Goal: Information Seeking & Learning: Learn about a topic

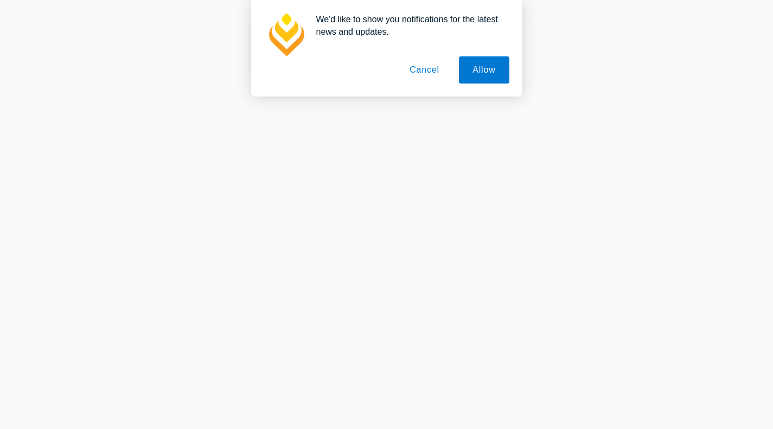
scroll to position [525, 0]
click at [423, 65] on button "Cancel" at bounding box center [424, 69] width 57 height 27
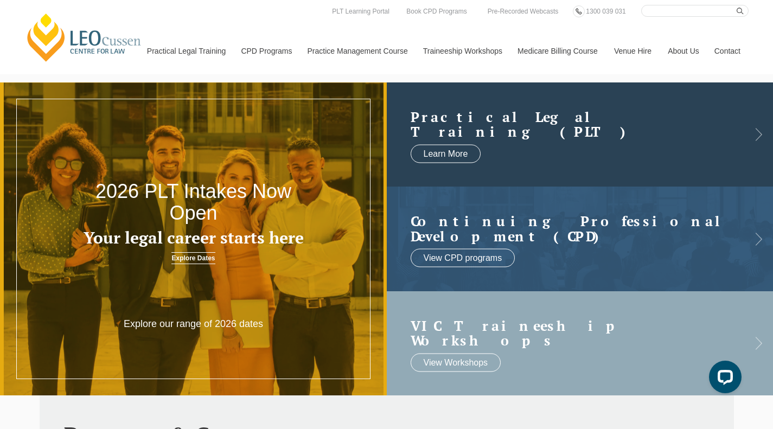
scroll to position [0, 0]
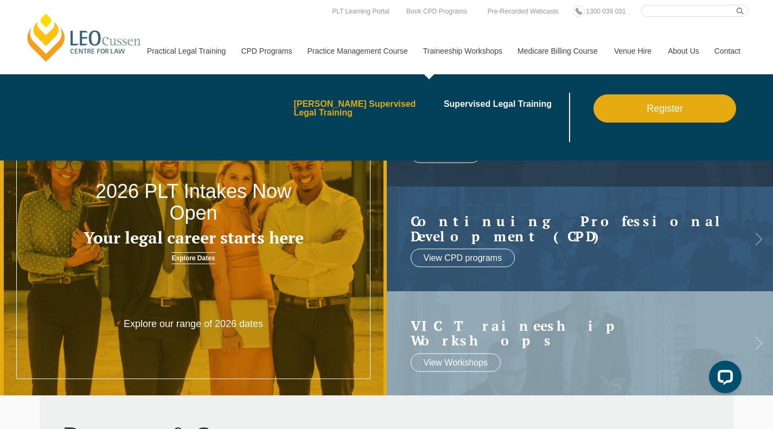
click at [390, 103] on link "[PERSON_NAME] Supervised Legal Training" at bounding box center [365, 108] width 143 height 17
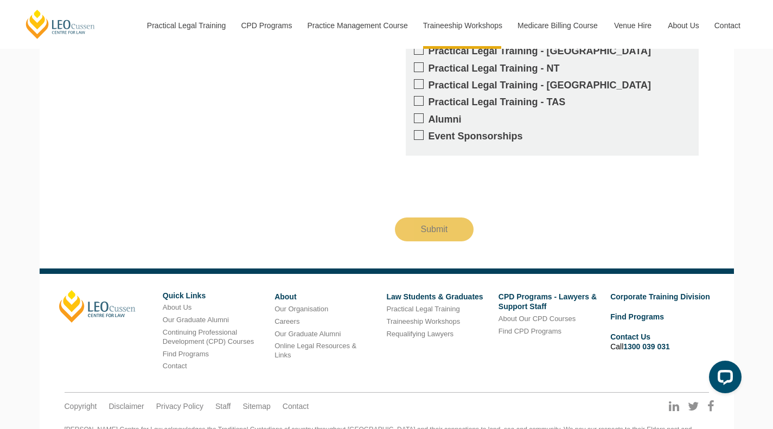
scroll to position [1099, 0]
